Goal: Check status: Check status

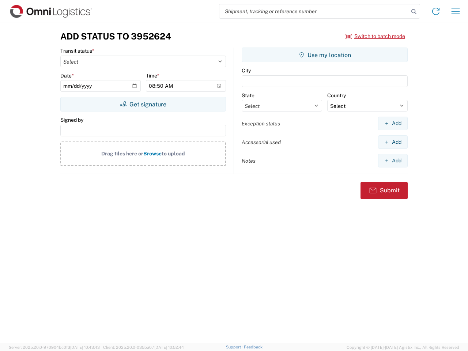
click at [314, 11] on input "search" at bounding box center [315, 11] width 190 height 14
click at [414, 12] on icon at bounding box center [414, 12] width 10 height 10
click at [436, 11] on icon at bounding box center [436, 11] width 12 height 12
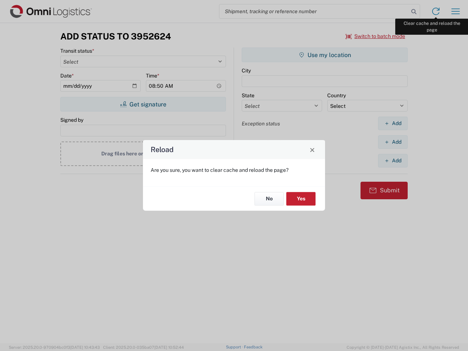
click at [456, 11] on div "Reload Are you sure, you want to clear cache and reload the page? No Yes" at bounding box center [234, 175] width 468 height 351
click at [376, 36] on div "Reload Are you sure, you want to clear cache and reload the page? No Yes" at bounding box center [234, 175] width 468 height 351
click at [143, 104] on div "Reload Are you sure, you want to clear cache and reload the page? No Yes" at bounding box center [234, 175] width 468 height 351
click at [325, 55] on div "Reload Are you sure, you want to clear cache and reload the page? No Yes" at bounding box center [234, 175] width 468 height 351
click at [393, 123] on div "Reload Are you sure, you want to clear cache and reload the page? No Yes" at bounding box center [234, 175] width 468 height 351
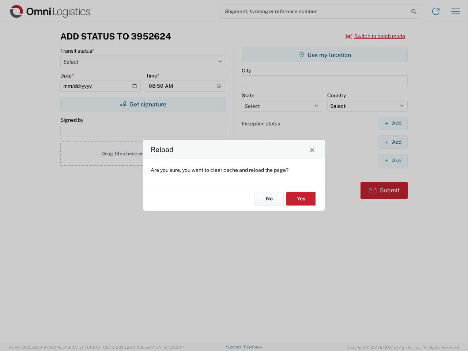
click at [393, 142] on div "Reload Are you sure, you want to clear cache and reload the page? No Yes" at bounding box center [234, 175] width 468 height 351
click at [393, 161] on div "Reload Are you sure, you want to clear cache and reload the page? No Yes" at bounding box center [234, 175] width 468 height 351
